Goal: Navigation & Orientation: Find specific page/section

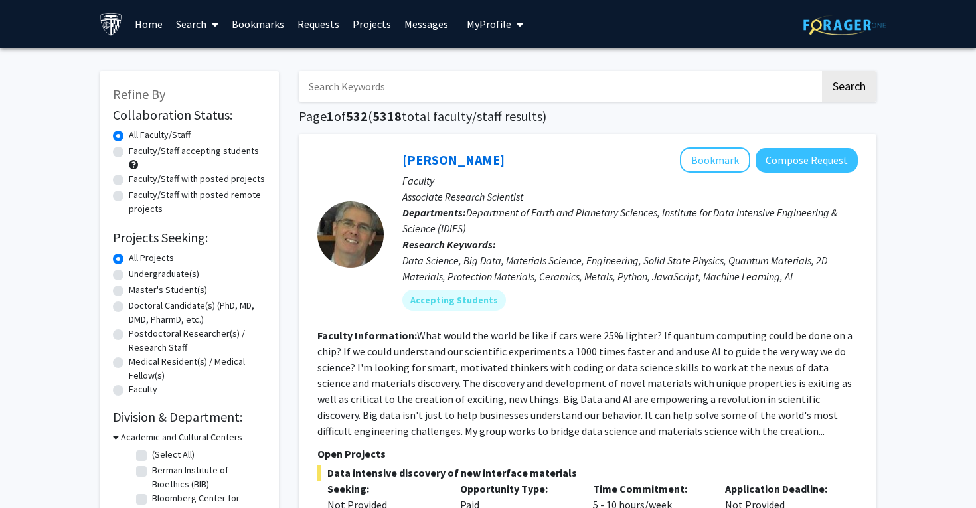
click at [499, 29] on span "My Profile" at bounding box center [489, 23] width 44 height 13
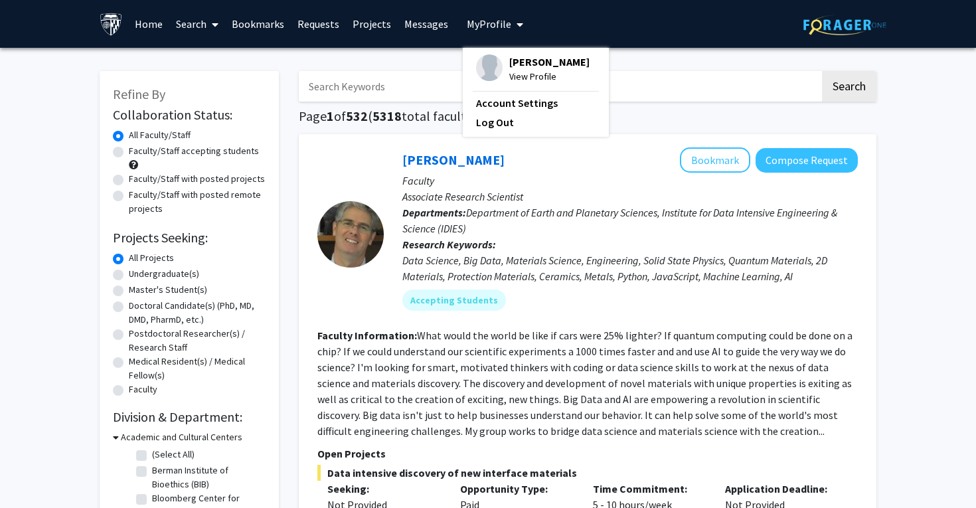
click at [267, 22] on link "Bookmarks" at bounding box center [258, 24] width 66 height 46
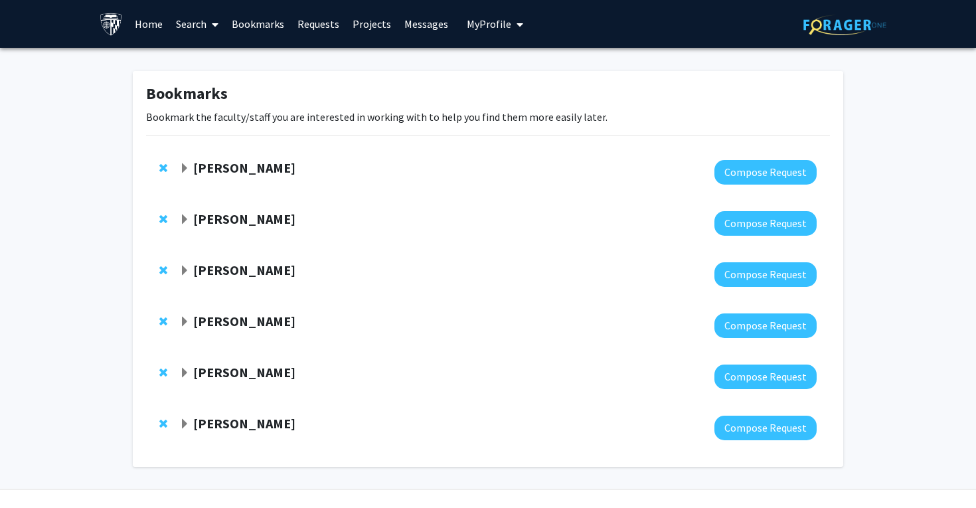
click at [235, 378] on strong "[PERSON_NAME]" at bounding box center [244, 372] width 102 height 17
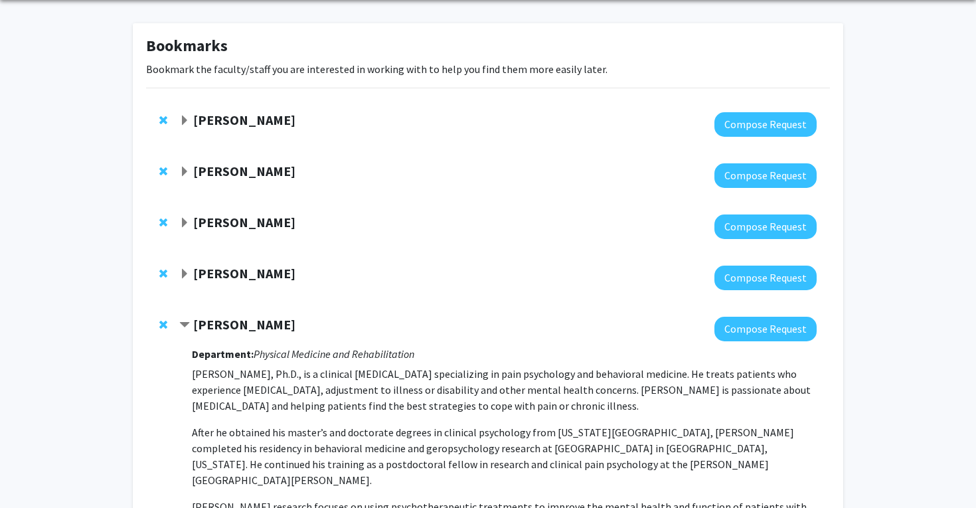
click at [235, 280] on strong "[PERSON_NAME]" at bounding box center [244, 273] width 102 height 17
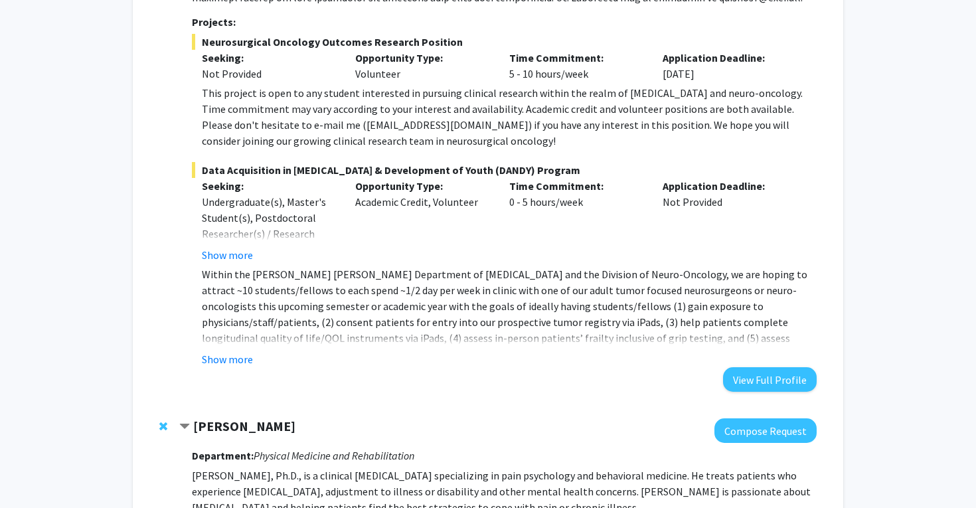
scroll to position [495, 0]
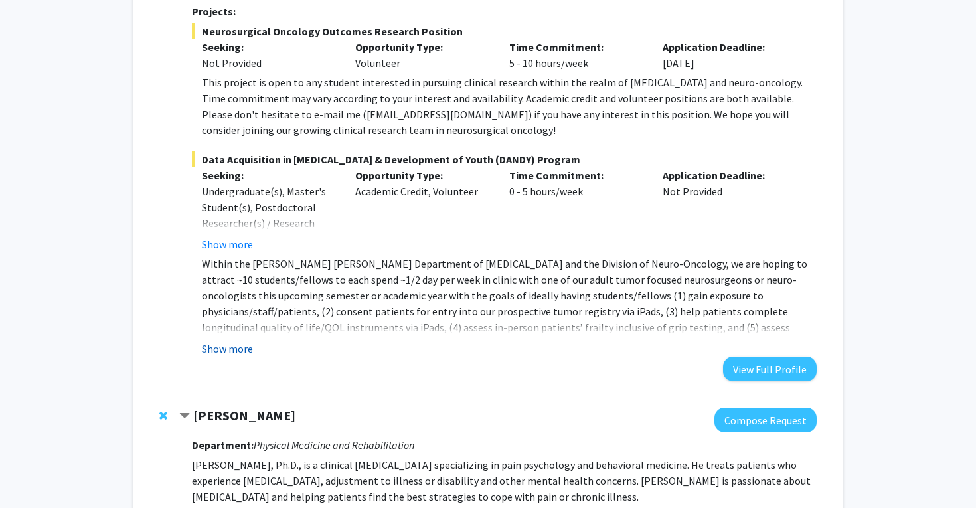
click at [223, 349] on button "Show more" at bounding box center [227, 349] width 51 height 16
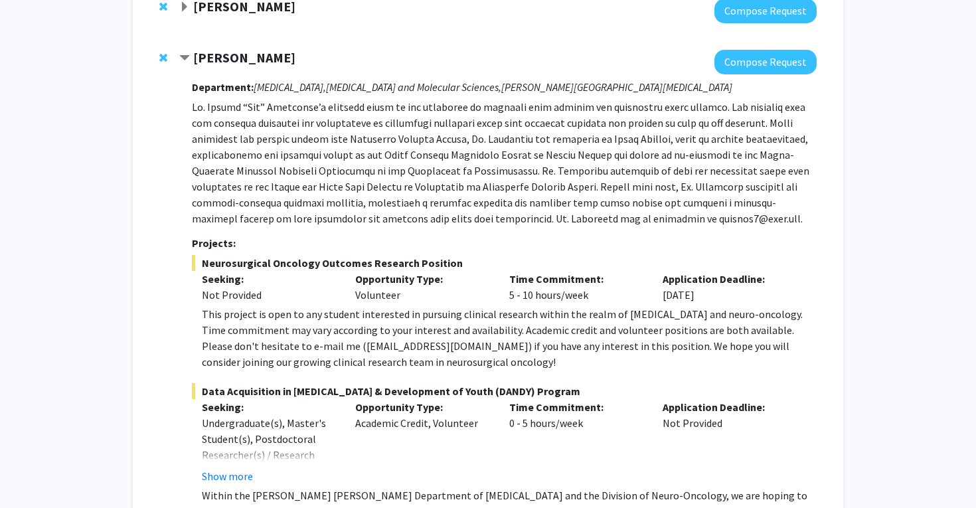
scroll to position [183, 0]
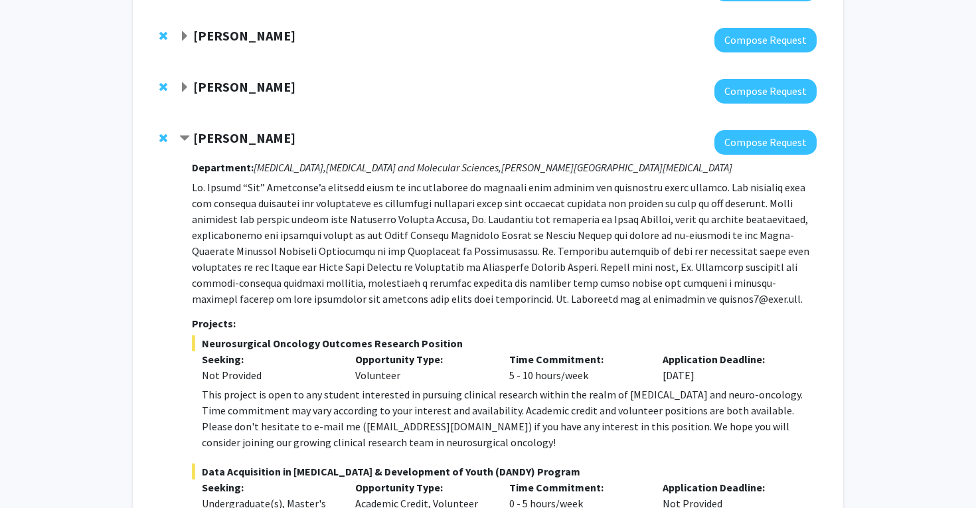
click at [233, 146] on div "[PERSON_NAME]" at bounding box center [322, 138] width 287 height 17
click at [228, 128] on div "[PERSON_NAME] Compose Request Department: [MEDICAL_DATA], [MEDICAL_DATA] and Mo…" at bounding box center [488, 483] width 684 height 733
click at [230, 140] on strong "[PERSON_NAME]" at bounding box center [244, 137] width 102 height 17
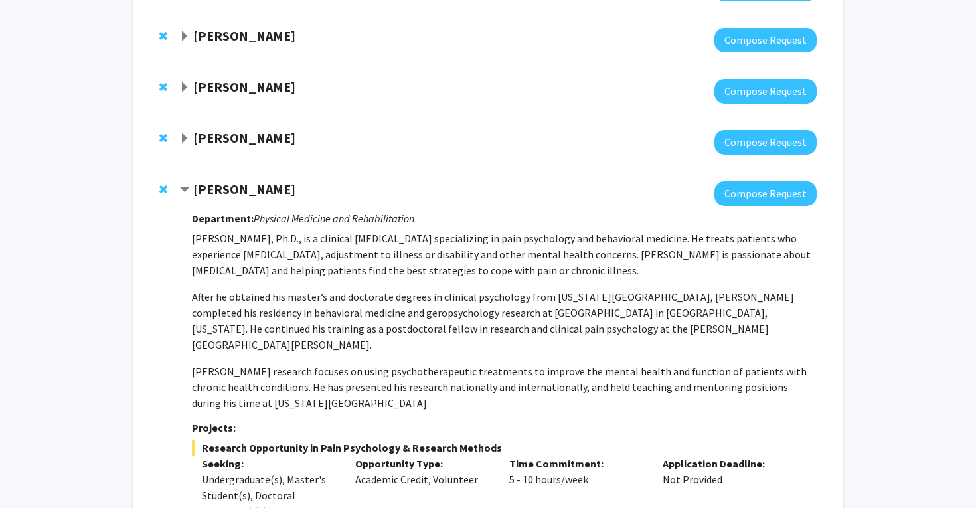
click at [234, 91] on strong "[PERSON_NAME]" at bounding box center [244, 86] width 102 height 17
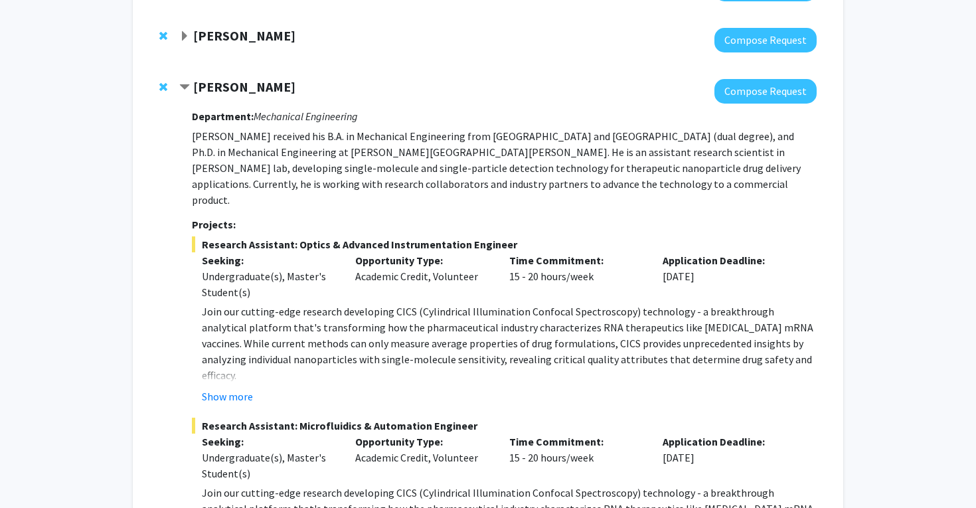
click at [230, 39] on strong "[PERSON_NAME]" at bounding box center [244, 35] width 102 height 17
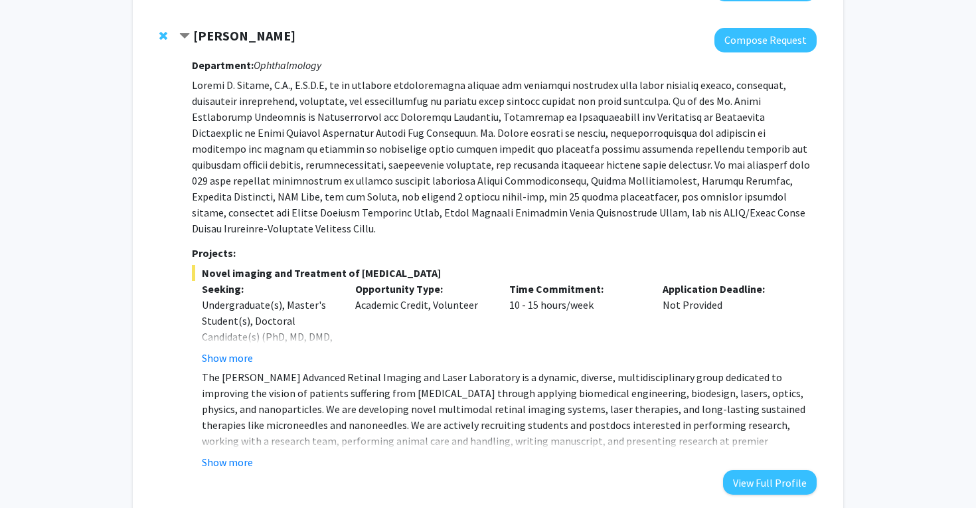
click at [230, 39] on strong "[PERSON_NAME]" at bounding box center [244, 35] width 102 height 17
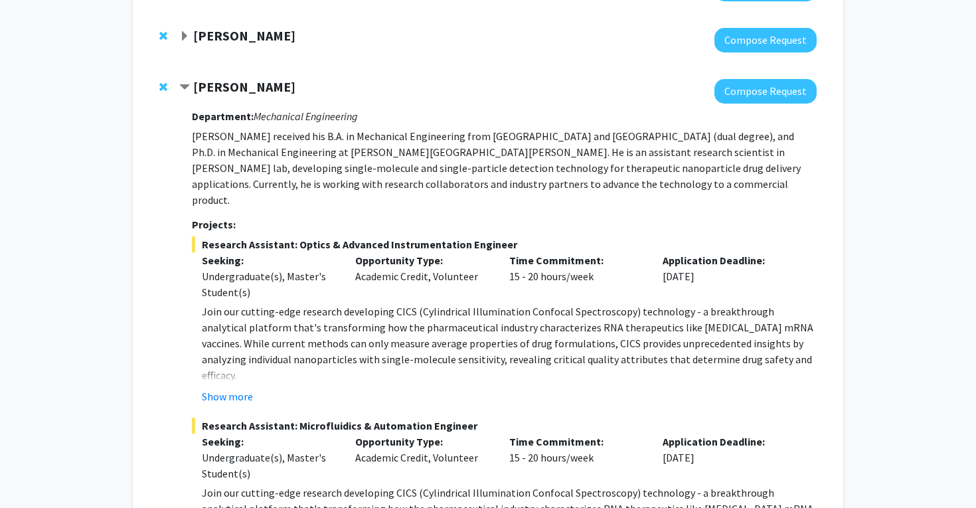
click at [220, 84] on strong "[PERSON_NAME]" at bounding box center [244, 86] width 102 height 17
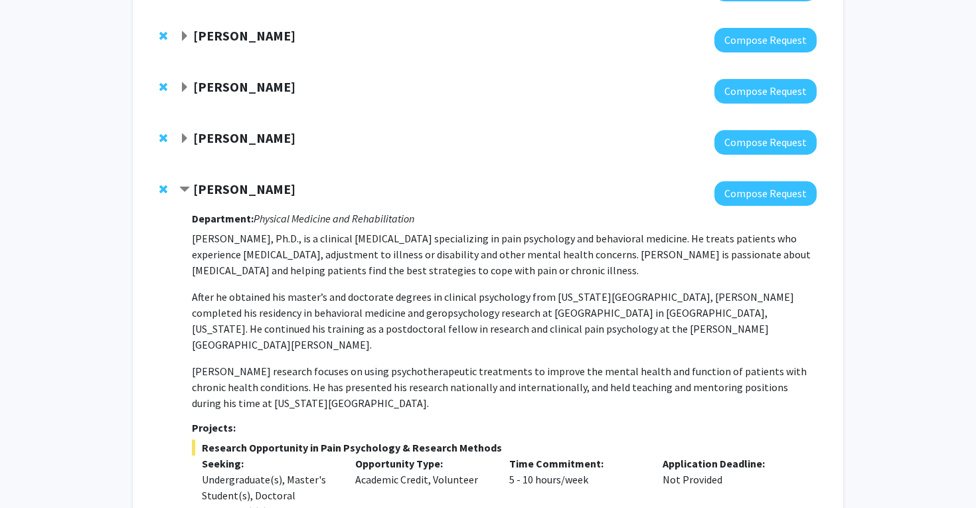
click at [220, 45] on div at bounding box center [497, 40] width 637 height 25
click at [220, 44] on div at bounding box center [497, 40] width 637 height 25
click at [220, 39] on strong "[PERSON_NAME]" at bounding box center [244, 35] width 102 height 17
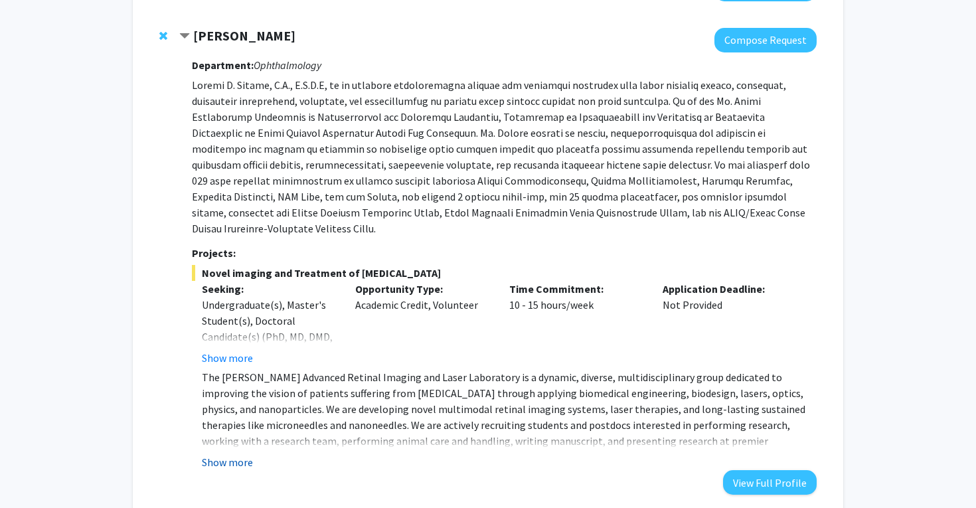
click at [221, 454] on button "Show more" at bounding box center [227, 462] width 51 height 16
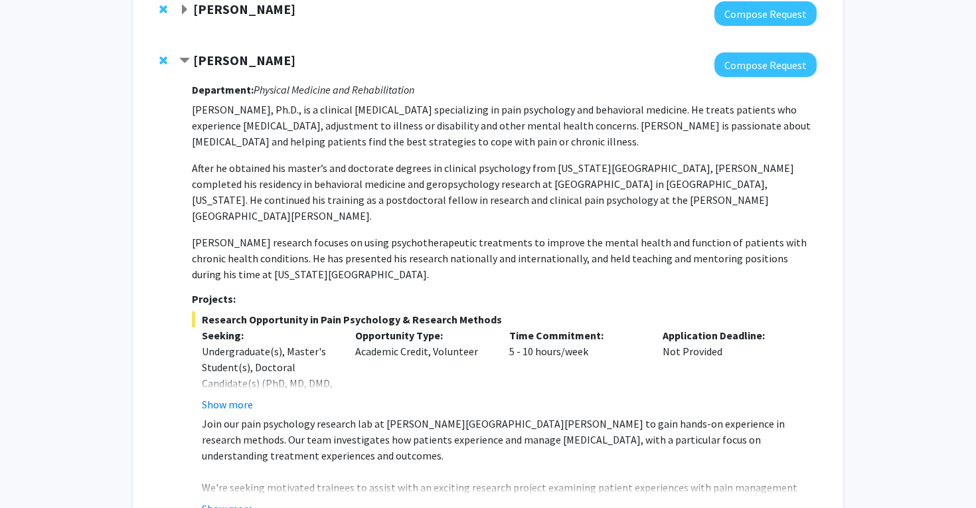
scroll to position [790, 0]
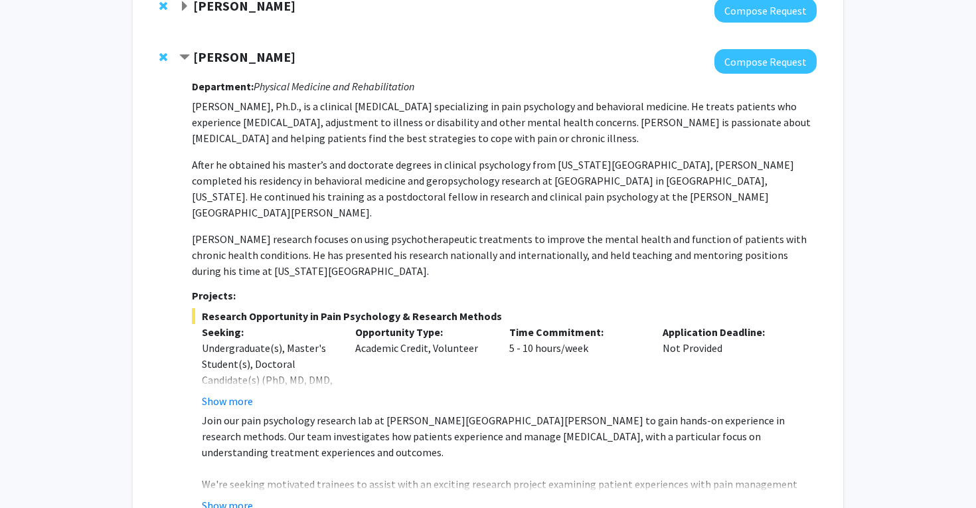
click at [230, 448] on fg-read-more "Join our pain psychology research lab at [PERSON_NAME][GEOGRAPHIC_DATA][PERSON_…" at bounding box center [504, 462] width 625 height 101
click at [230, 497] on button "Show more" at bounding box center [227, 505] width 51 height 16
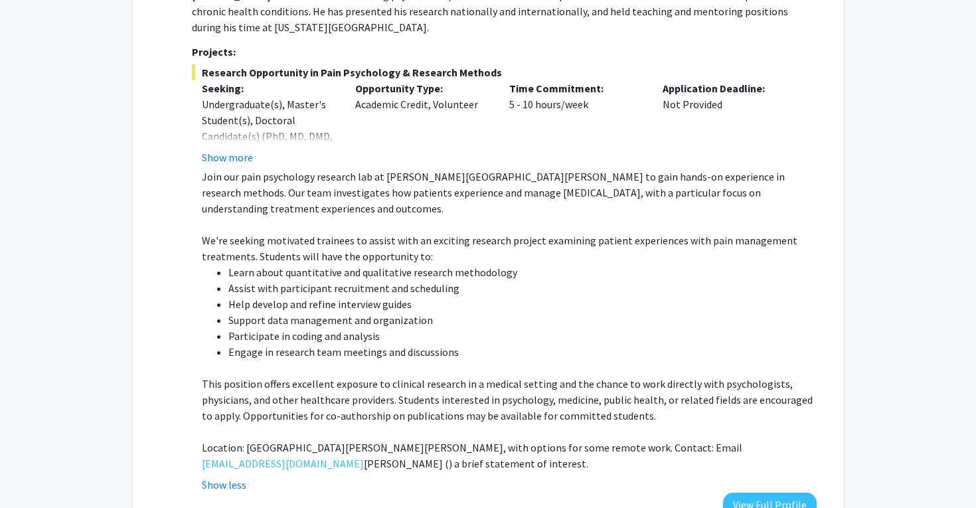
scroll to position [1092, 0]
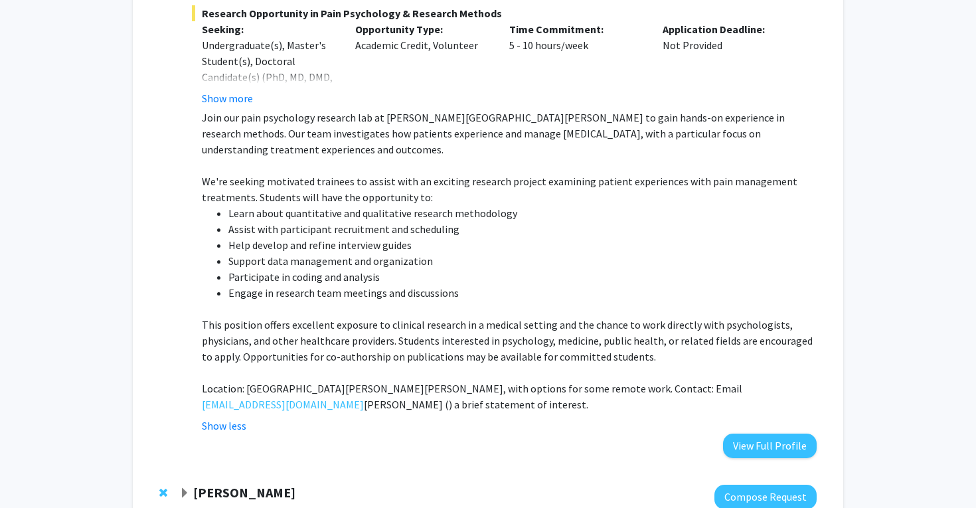
click at [232, 484] on strong "[PERSON_NAME]" at bounding box center [244, 492] width 102 height 17
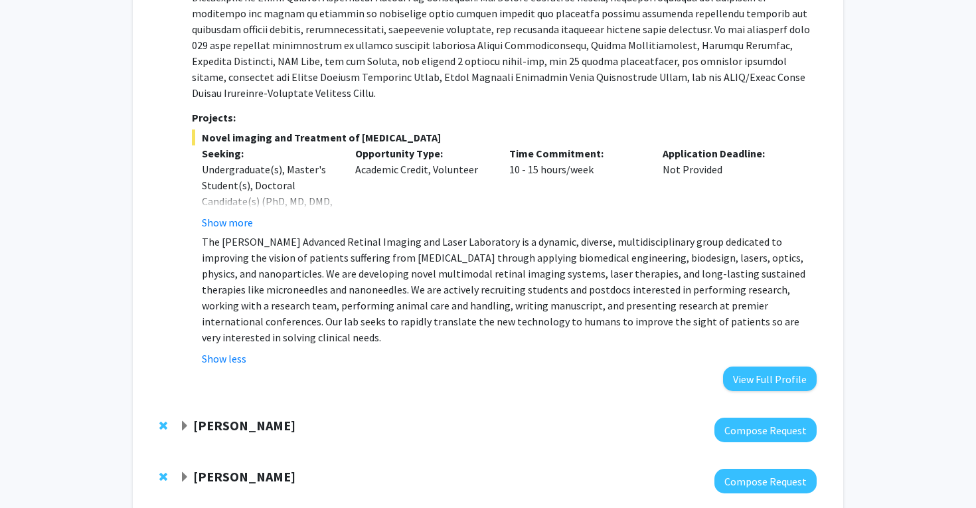
scroll to position [0, 0]
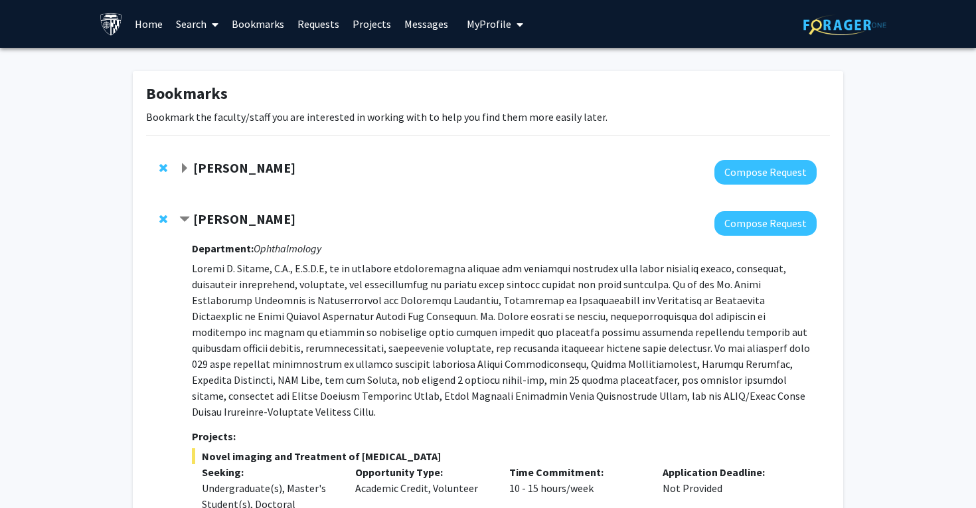
click at [237, 174] on strong "[PERSON_NAME]" at bounding box center [244, 167] width 102 height 17
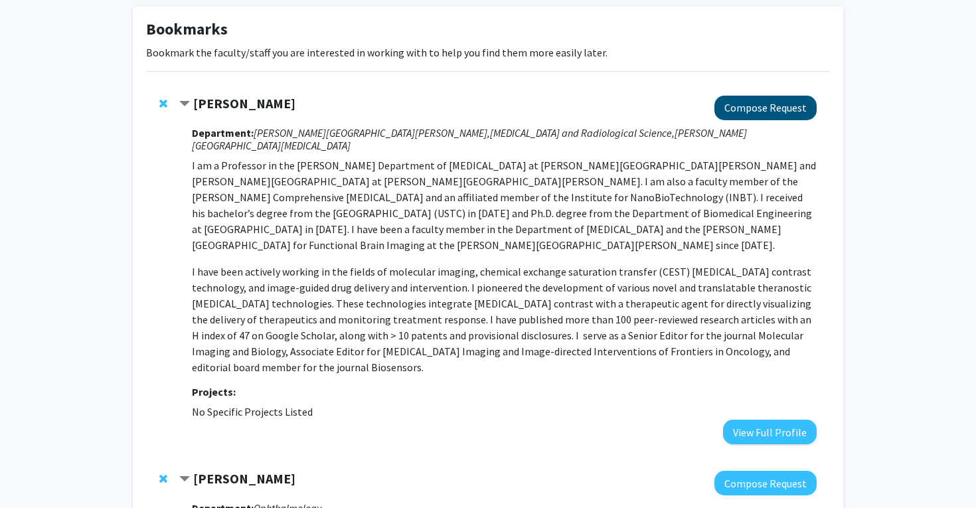
scroll to position [61, 0]
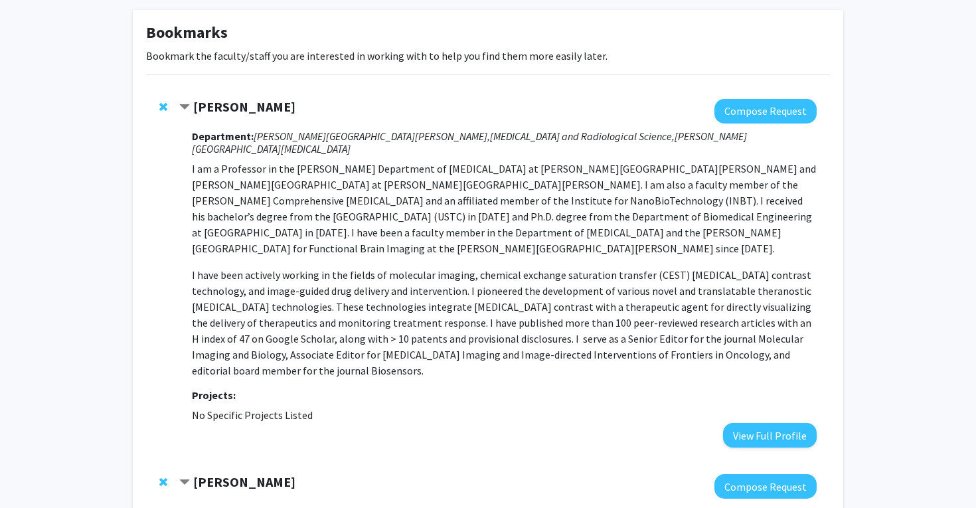
click at [240, 110] on strong "[PERSON_NAME]" at bounding box center [244, 106] width 102 height 17
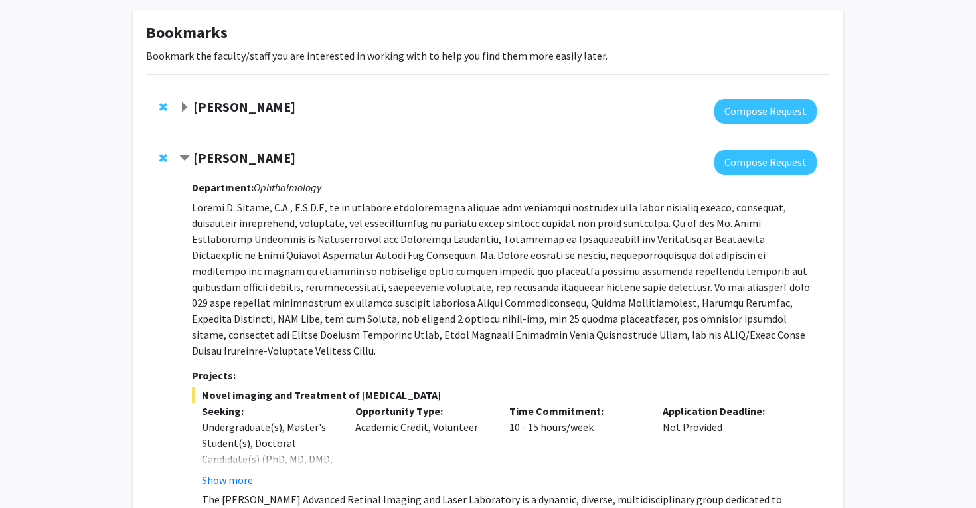
click at [238, 105] on strong "[PERSON_NAME]" at bounding box center [244, 106] width 102 height 17
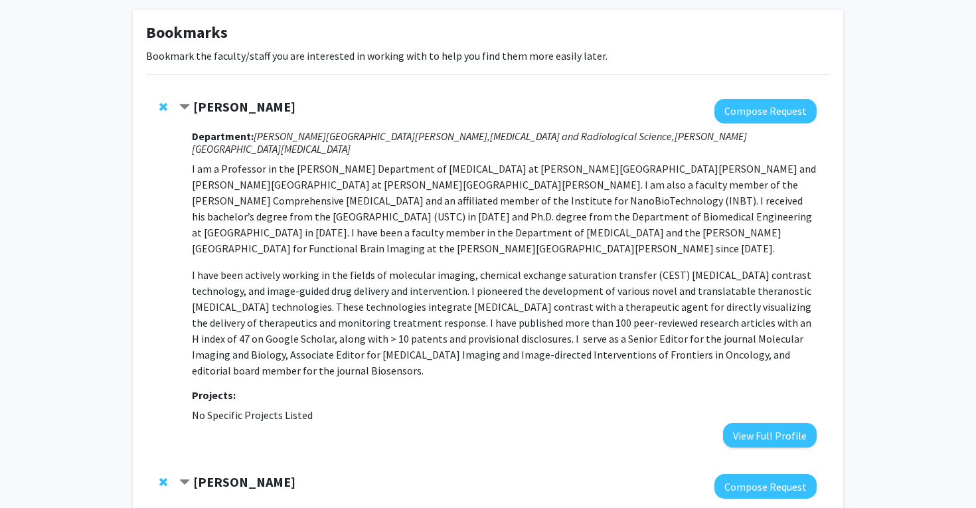
click at [240, 105] on strong "[PERSON_NAME]" at bounding box center [244, 106] width 102 height 17
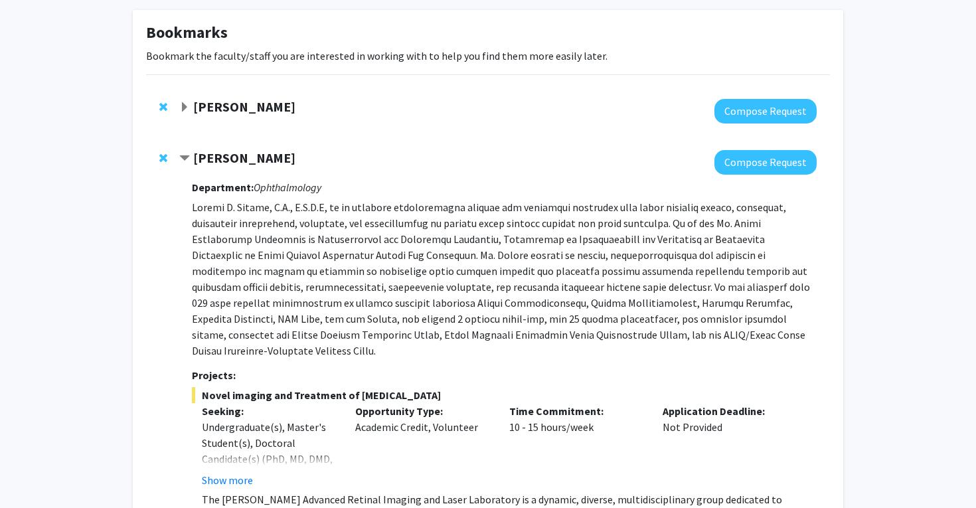
scroll to position [0, 0]
